Goal: Task Accomplishment & Management: Manage account settings

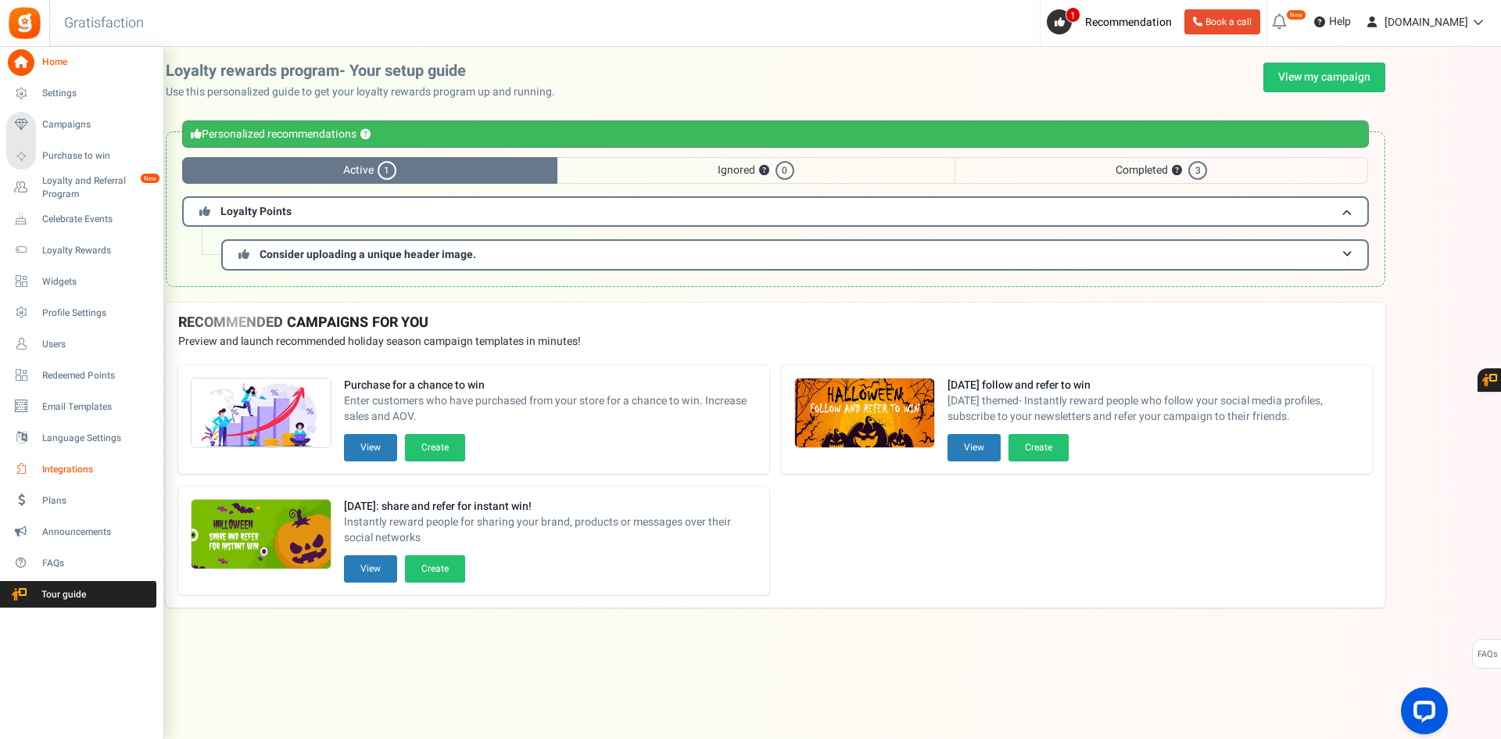
click at [74, 474] on span "Integrations" at bounding box center [96, 469] width 109 height 13
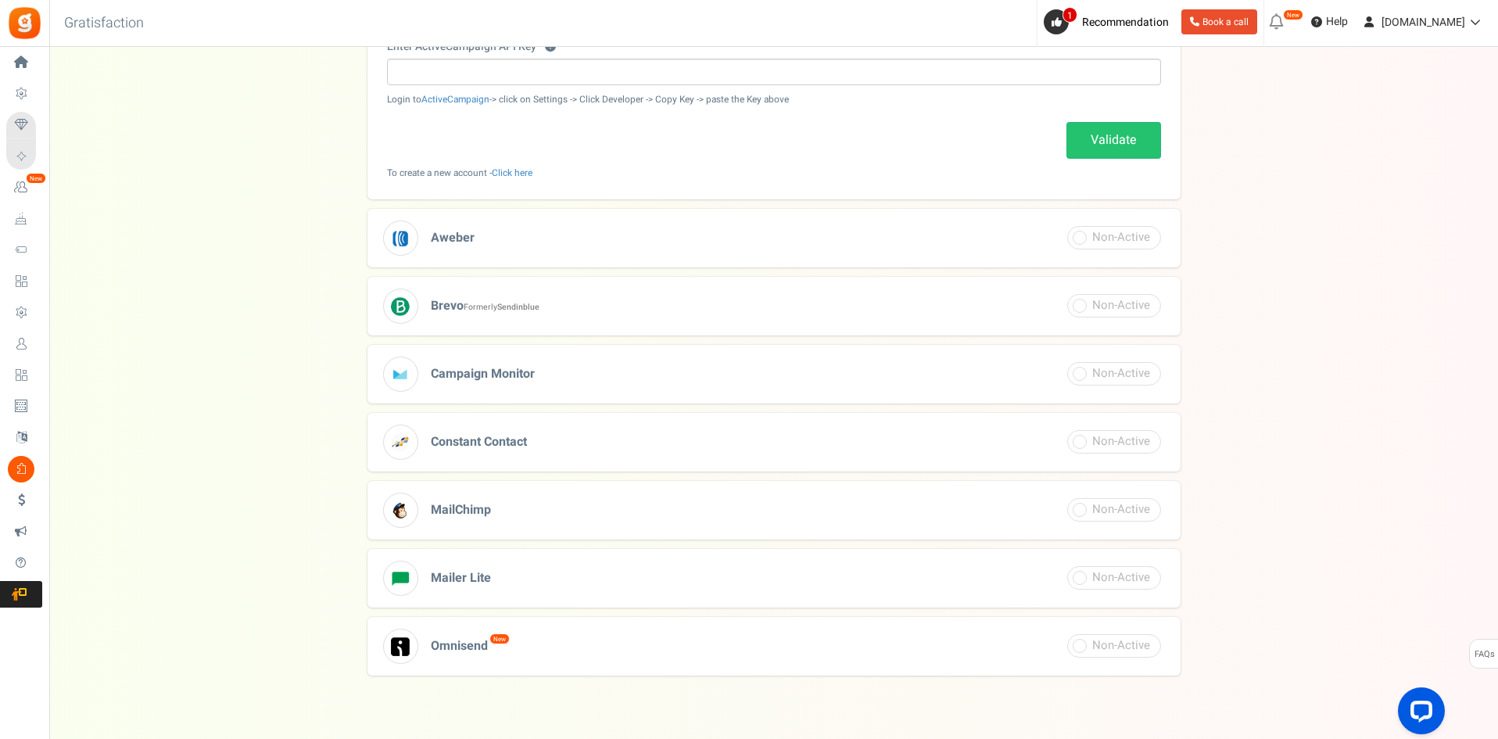
scroll to position [437, 0]
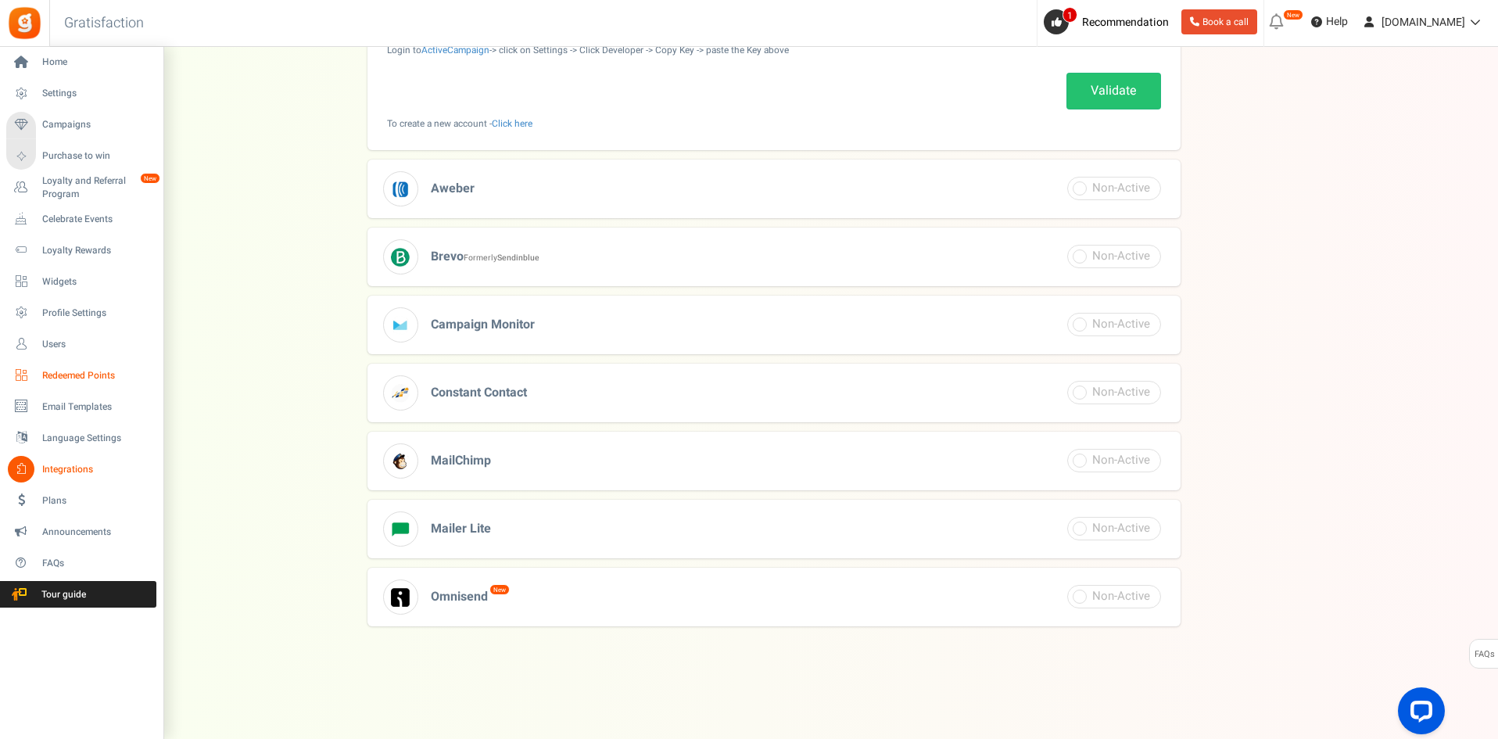
click at [83, 371] on span "Redeemed Points" at bounding box center [96, 375] width 109 height 13
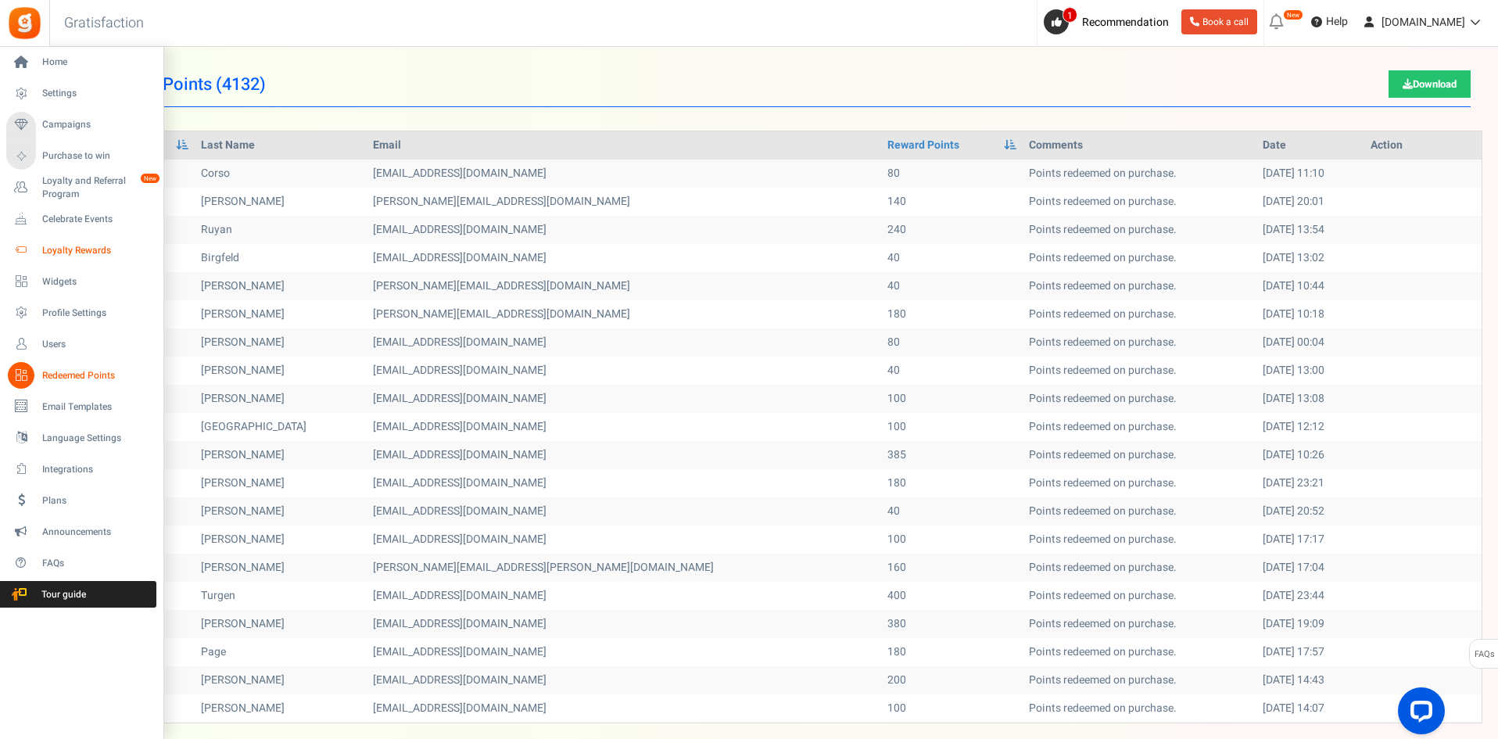
click at [27, 242] on icon at bounding box center [21, 250] width 27 height 27
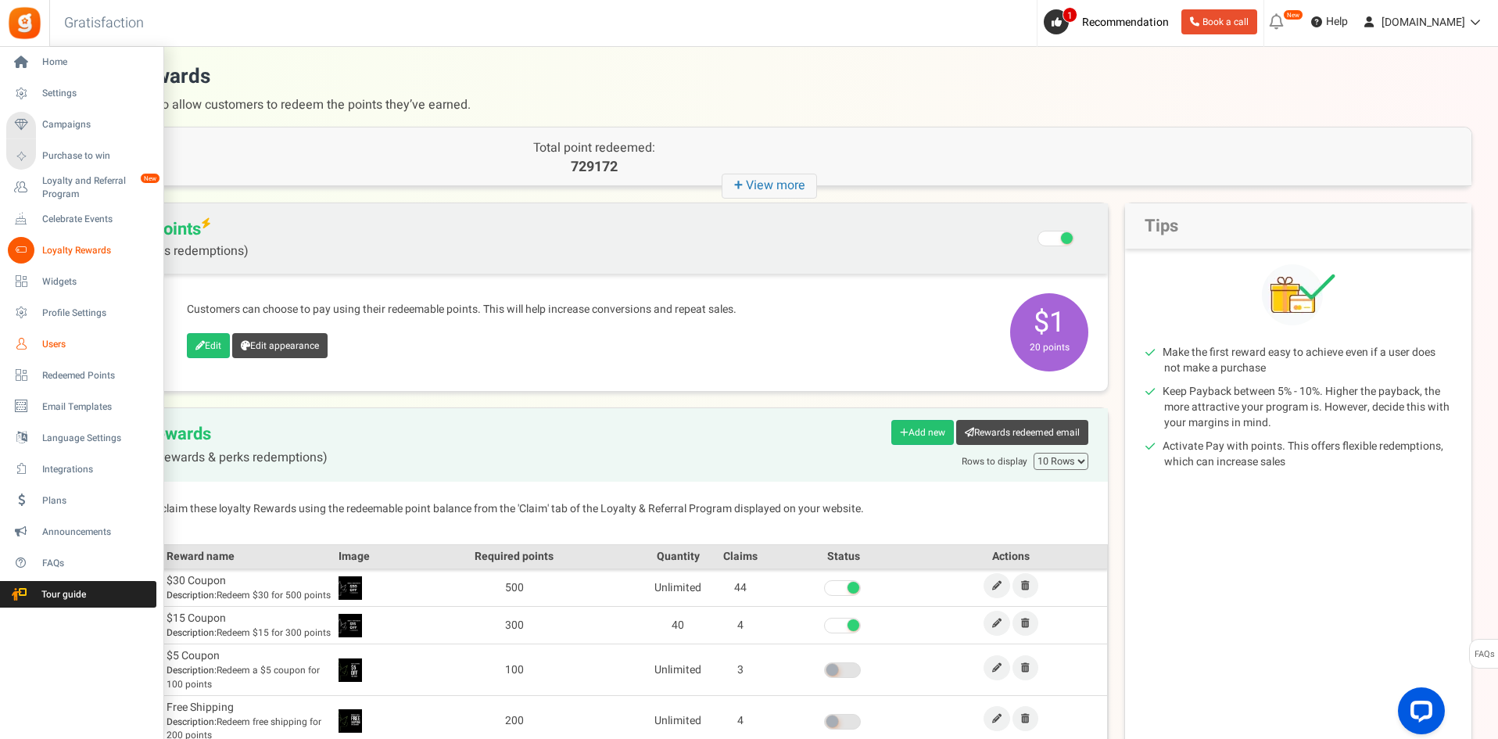
click at [84, 338] on span "Users" at bounding box center [96, 344] width 109 height 13
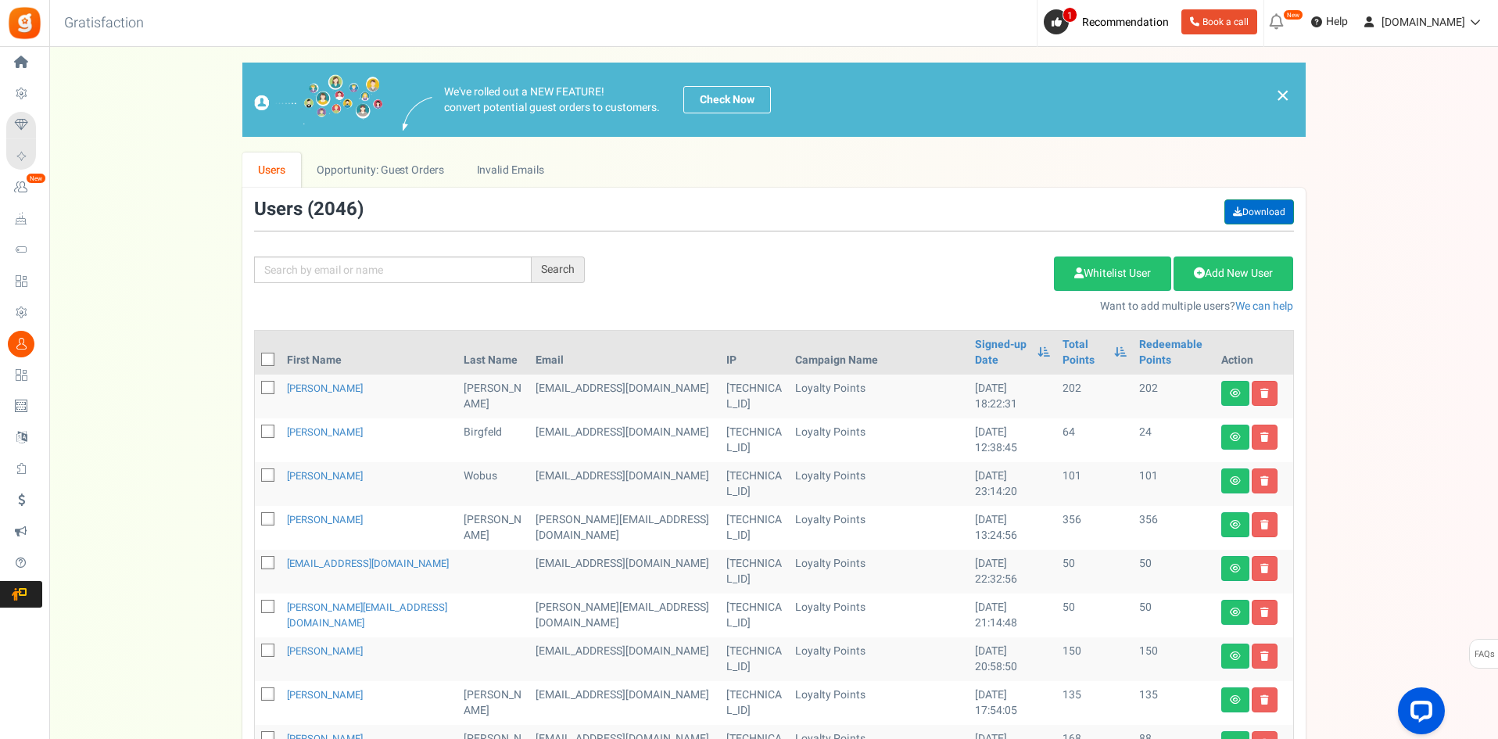
click at [1267, 206] on link "Download" at bounding box center [1259, 211] width 70 height 25
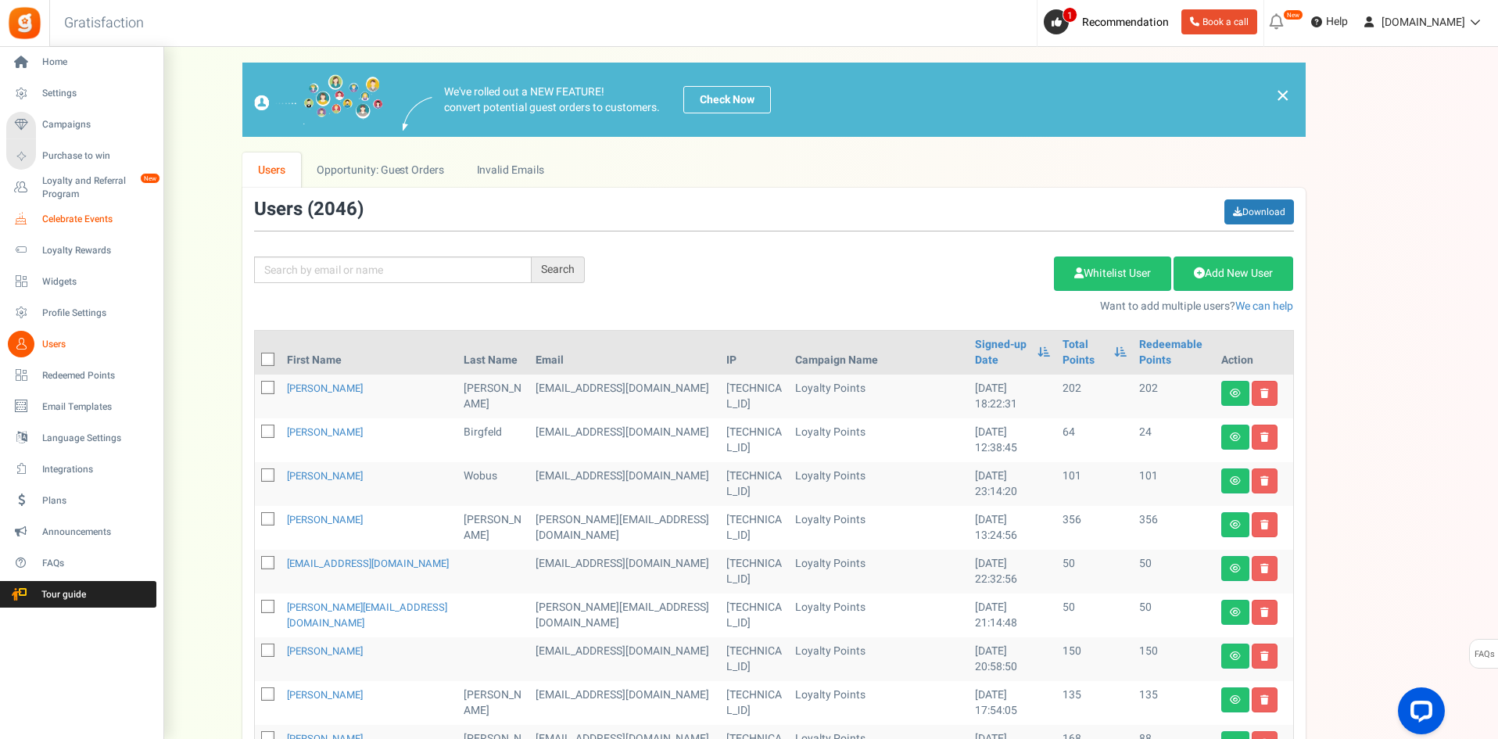
click at [98, 211] on link "Celebrate Events" at bounding box center [81, 219] width 150 height 27
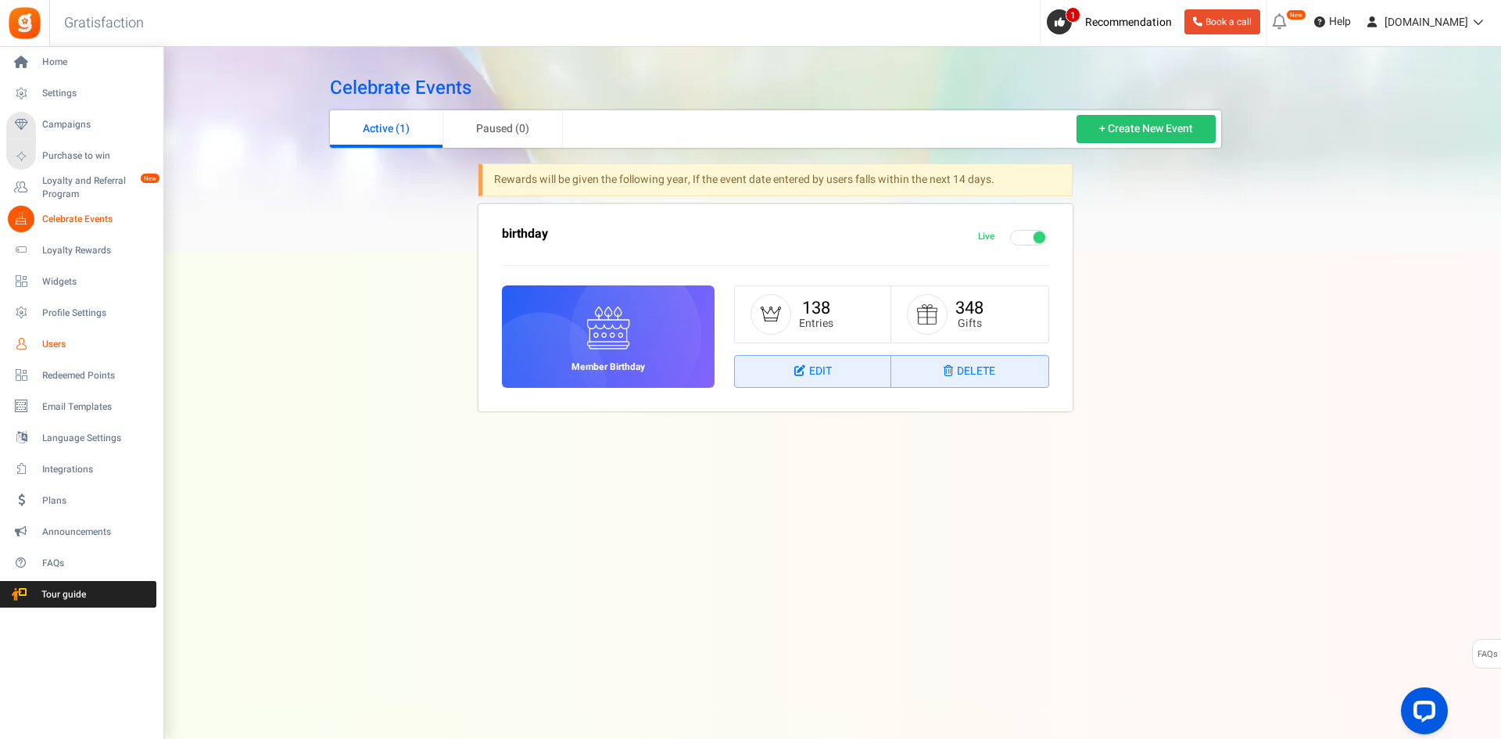
click at [49, 343] on span "Users" at bounding box center [96, 344] width 109 height 13
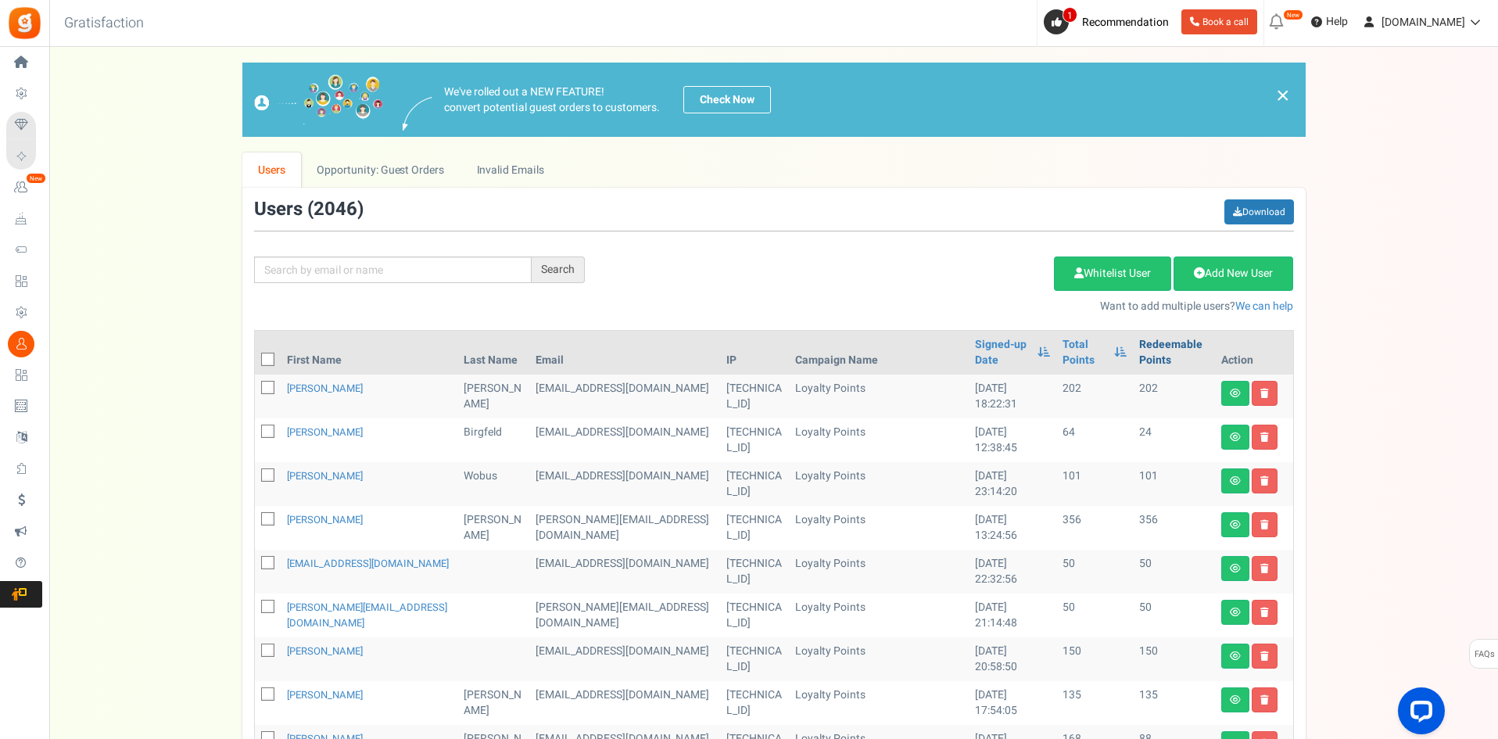
click at [1139, 342] on link "Redeemable Points" at bounding box center [1174, 352] width 70 height 31
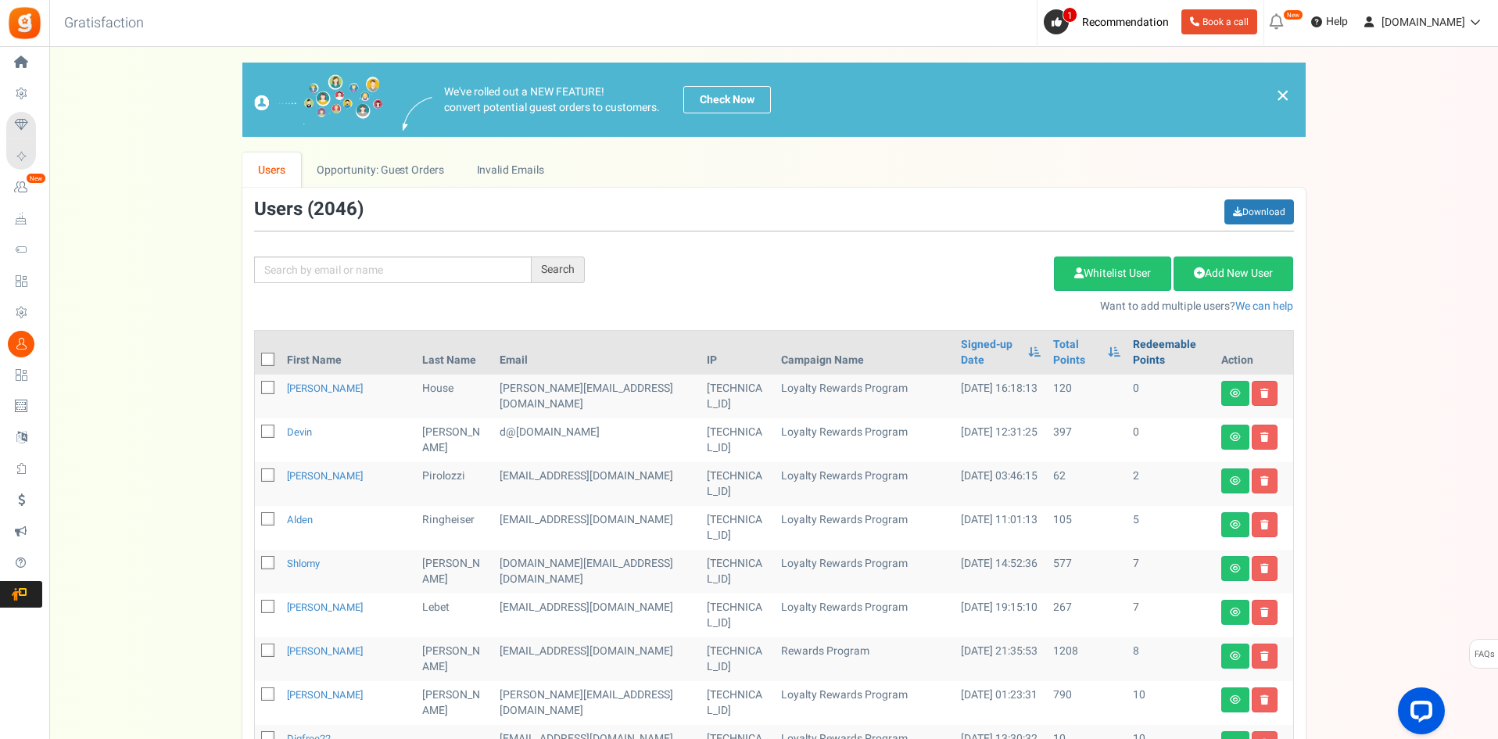
click at [1138, 342] on link "Redeemable Points" at bounding box center [1170, 352] width 75 height 31
